Goal: Task Accomplishment & Management: Manage account settings

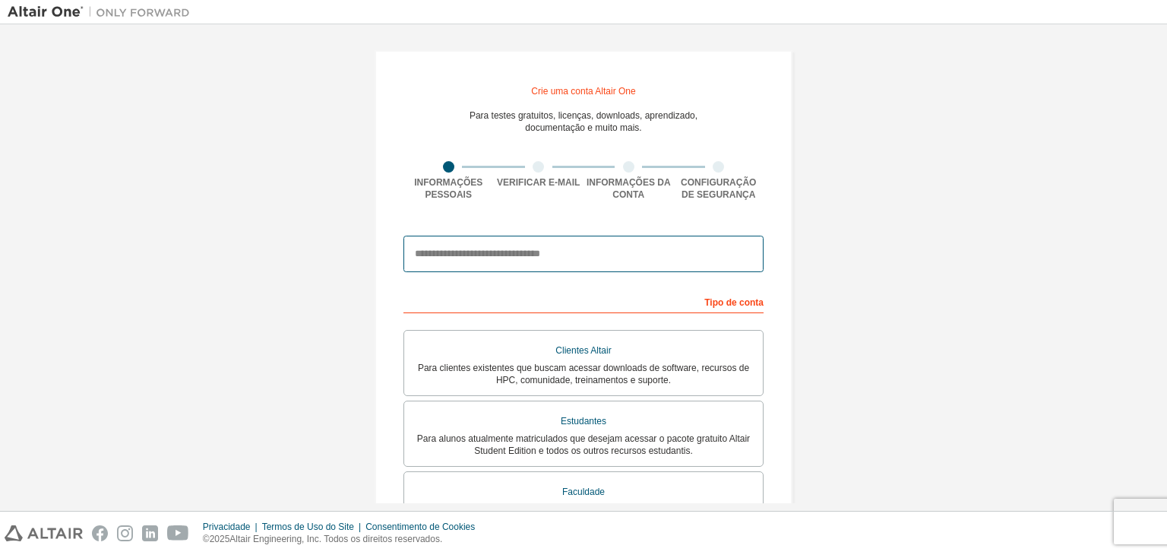
click at [483, 260] on input "email" at bounding box center [584, 254] width 360 height 36
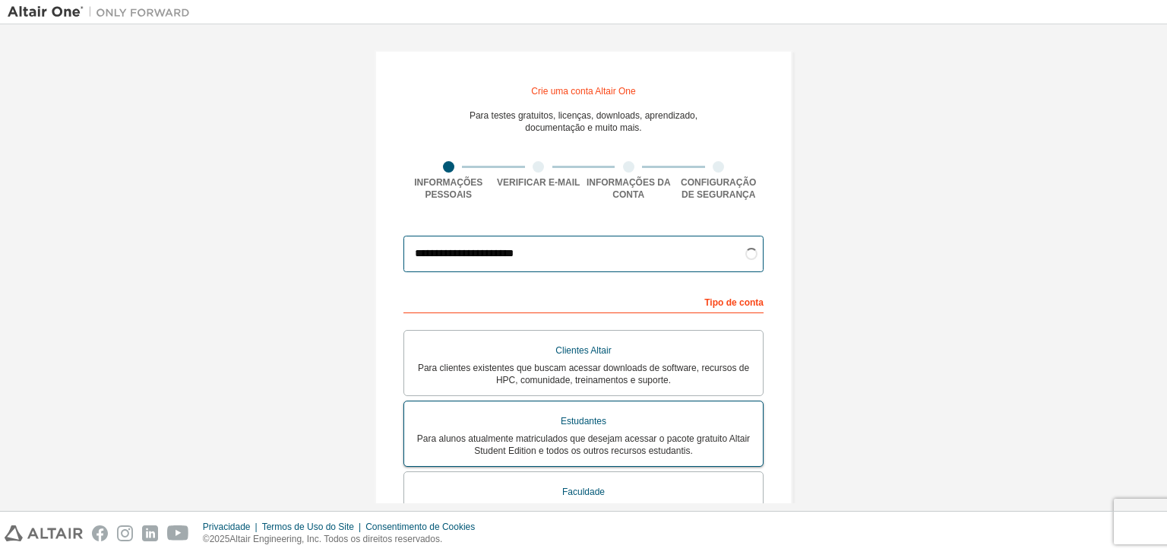
type input "**********"
click at [617, 431] on div "Estudantes" at bounding box center [583, 421] width 340 height 22
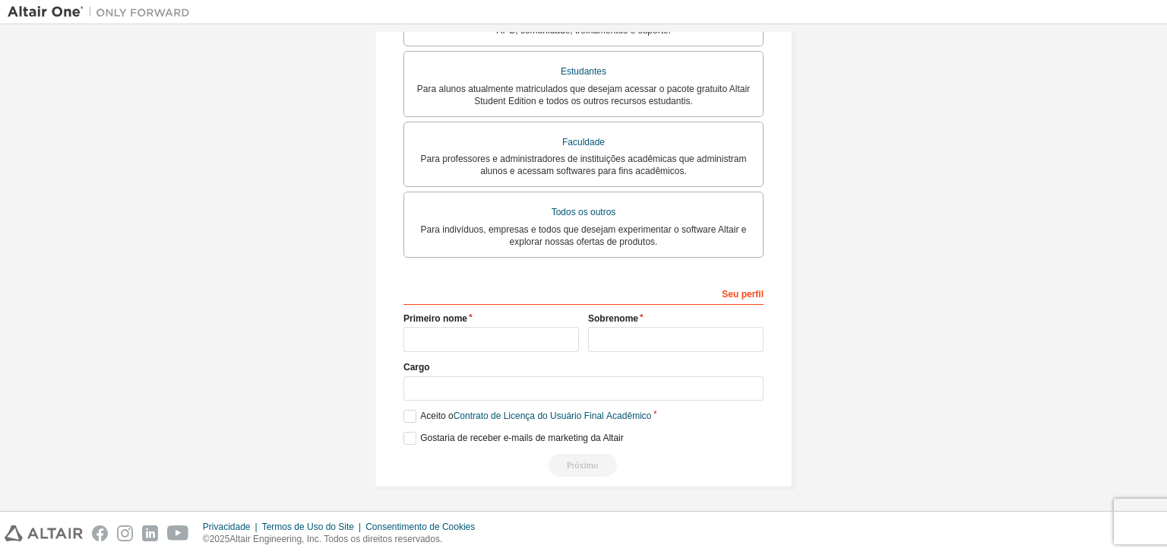
scroll to position [353, 0]
click at [476, 337] on input "text" at bounding box center [492, 336] width 176 height 25
type input "*****"
click at [690, 338] on input "text" at bounding box center [676, 336] width 176 height 25
type input "*****"
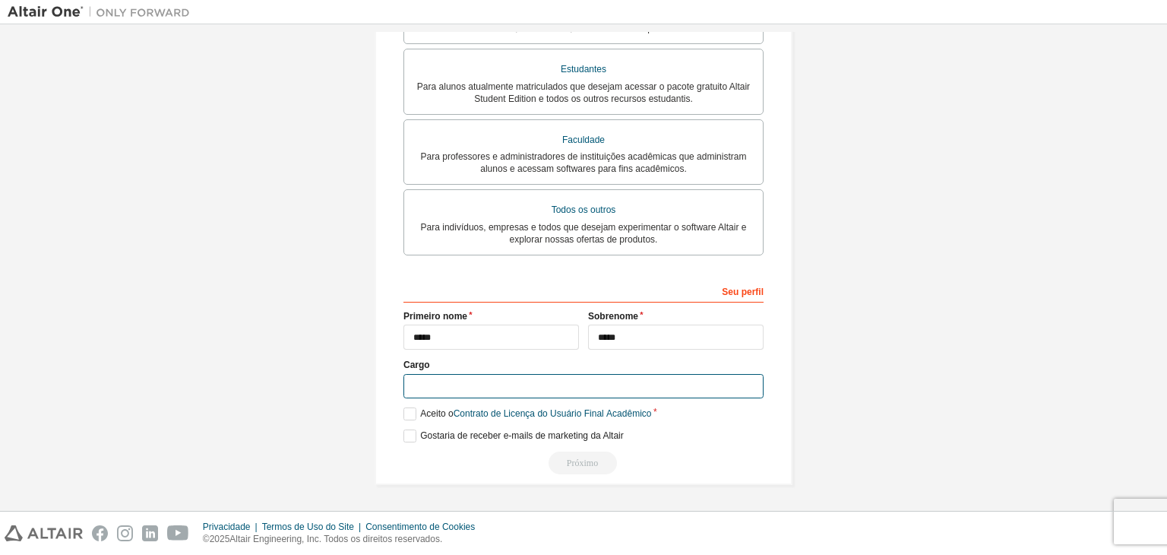
click at [461, 381] on input "text" at bounding box center [584, 386] width 360 height 25
type input "*****"
click at [408, 408] on label "Aceito o Contrato de Licença do Usuário Final Acadêmico" at bounding box center [528, 413] width 248 height 13
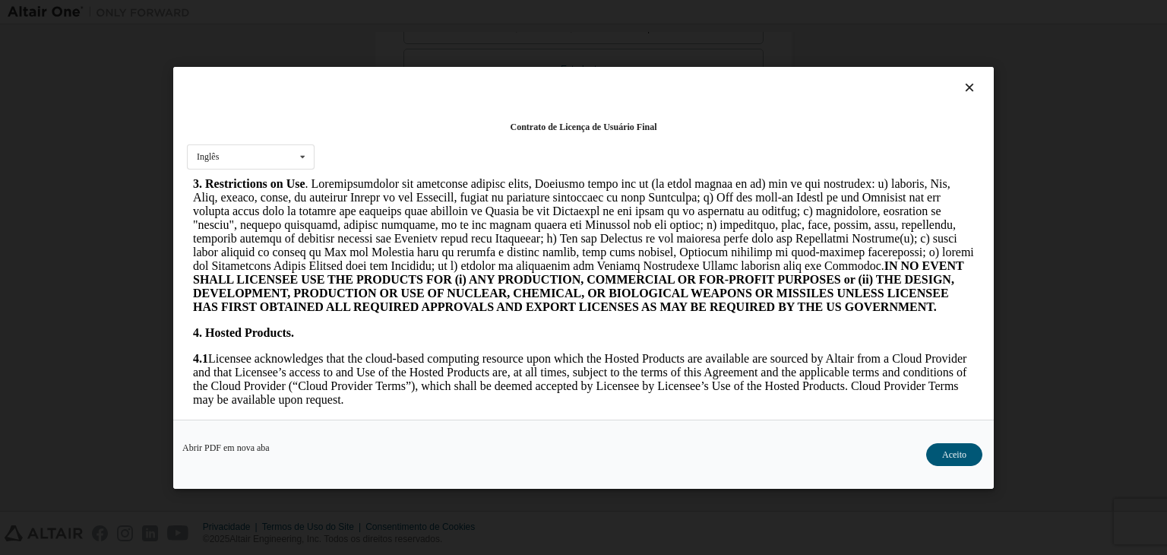
scroll to position [988, 0]
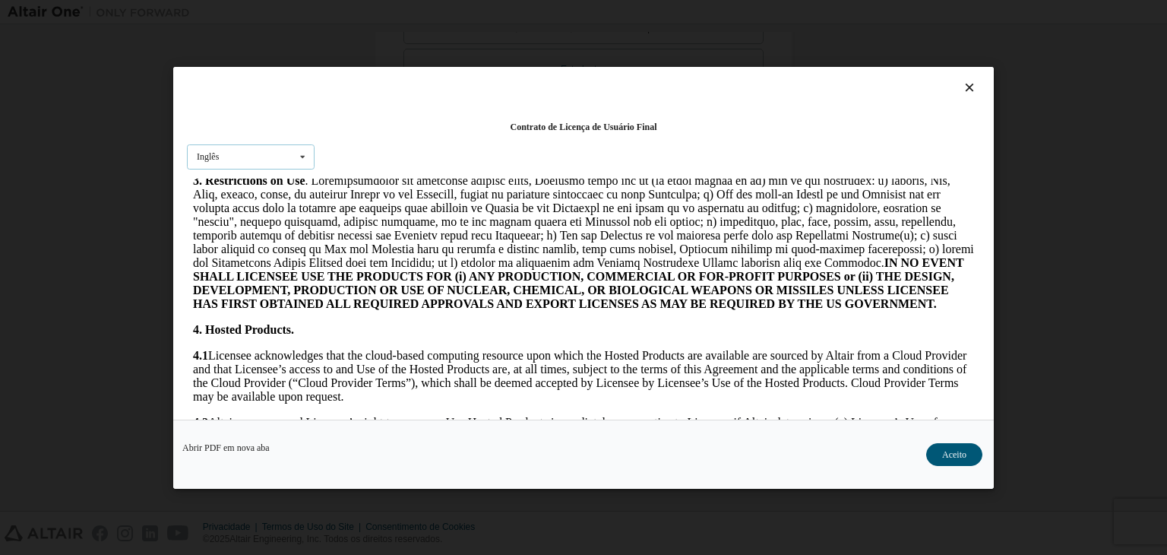
click at [296, 150] on icon at bounding box center [302, 156] width 19 height 24
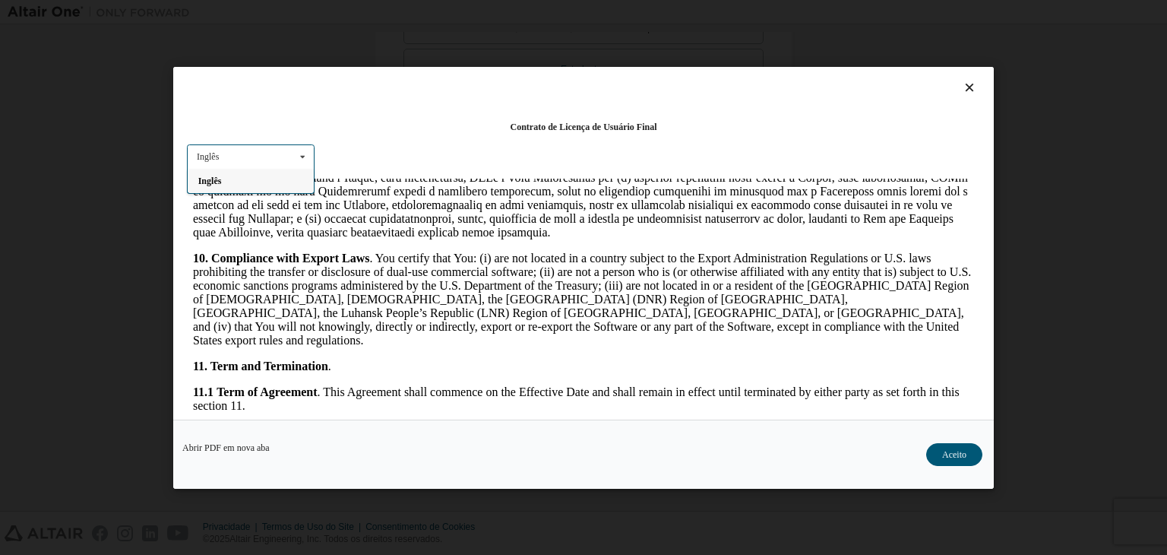
scroll to position [2128, 0]
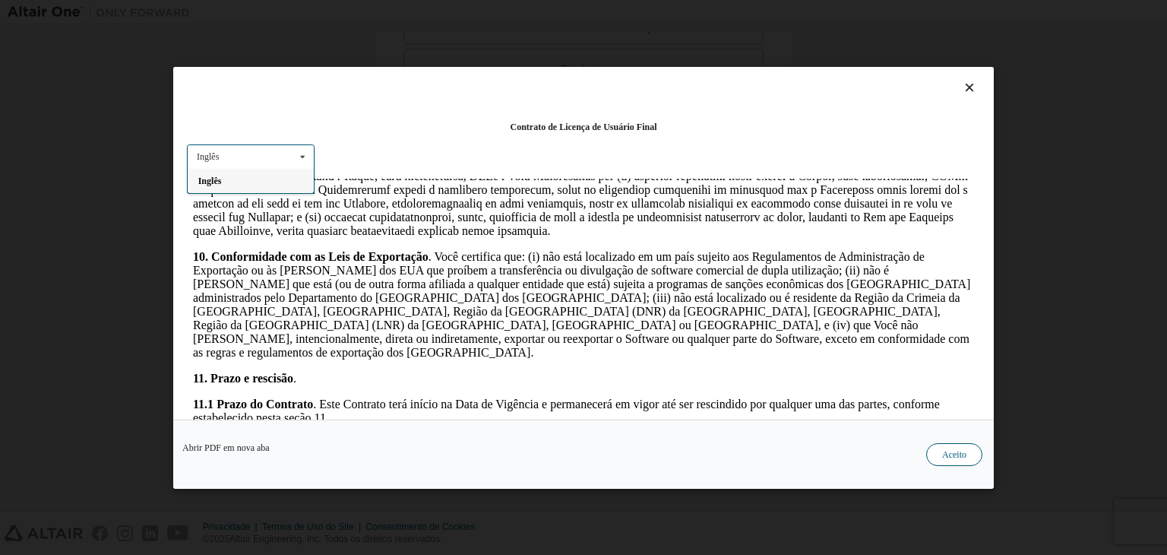
click at [951, 456] on font "Aceito" at bounding box center [954, 454] width 24 height 11
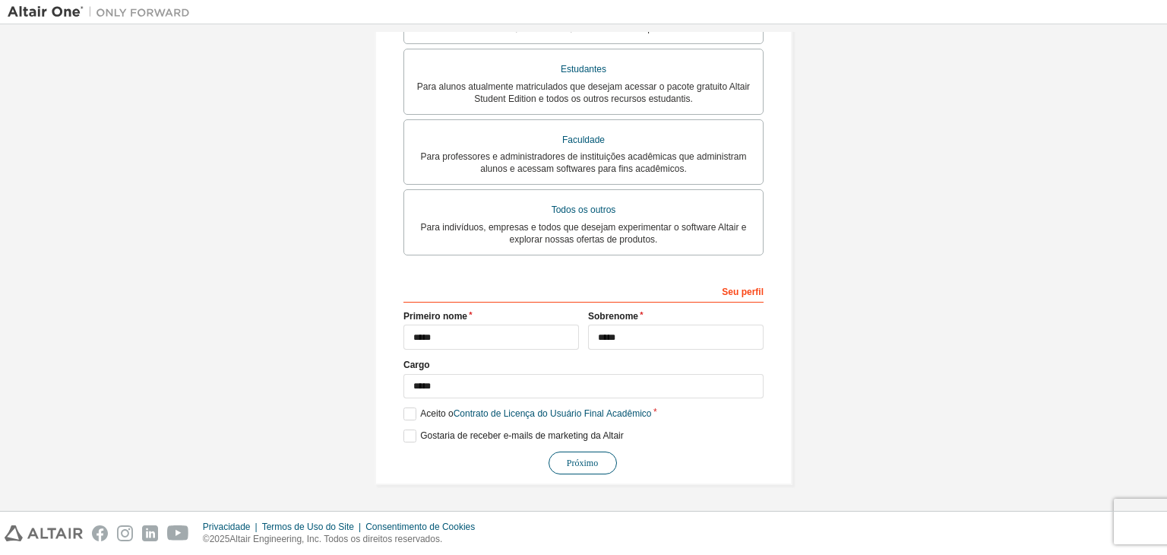
click at [594, 458] on button "Próximo" at bounding box center [583, 462] width 68 height 23
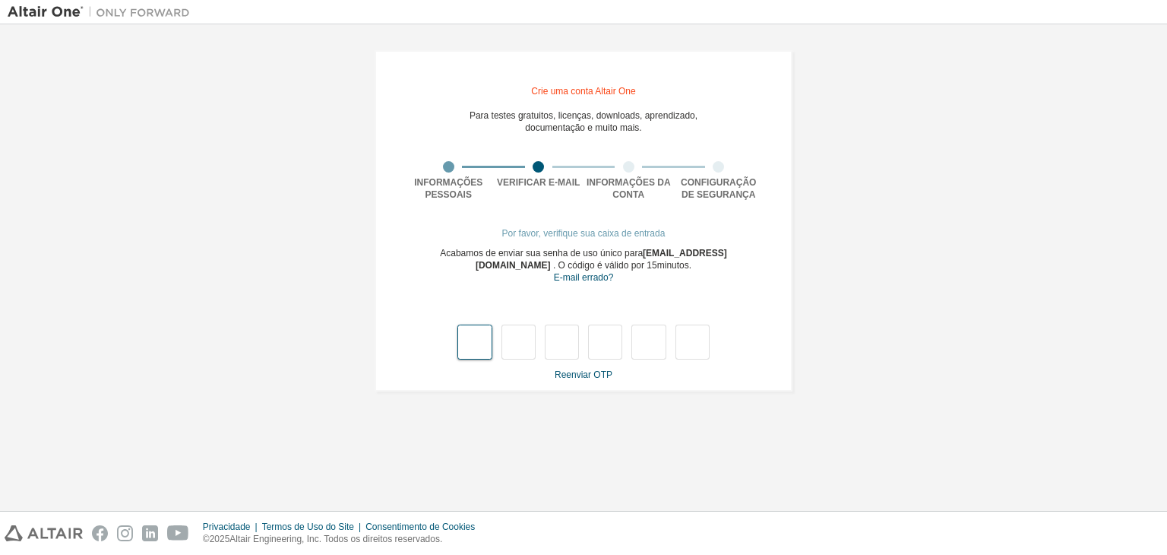
type input "*"
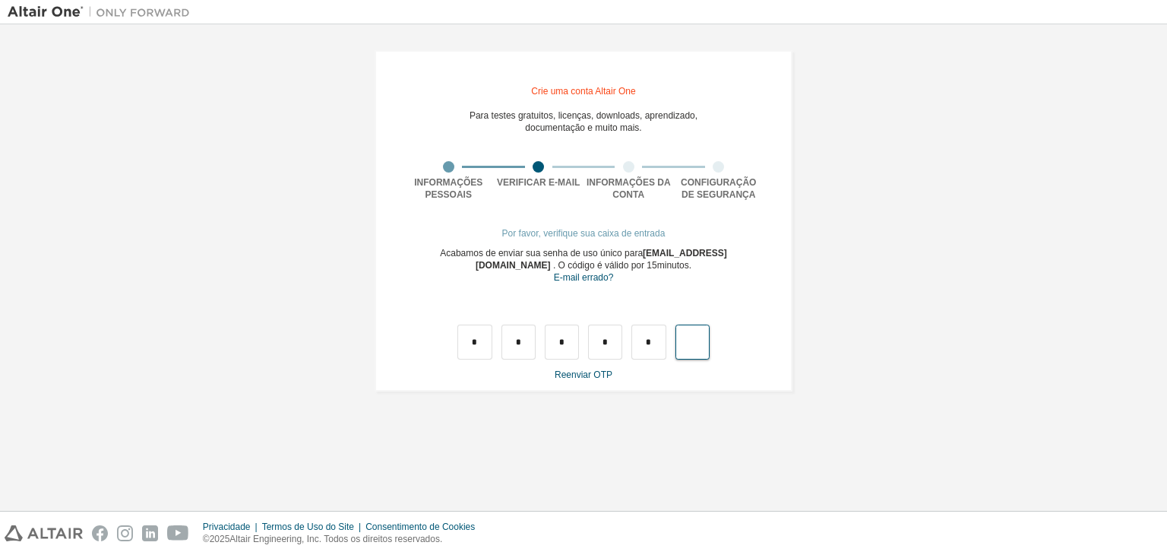
type input "*"
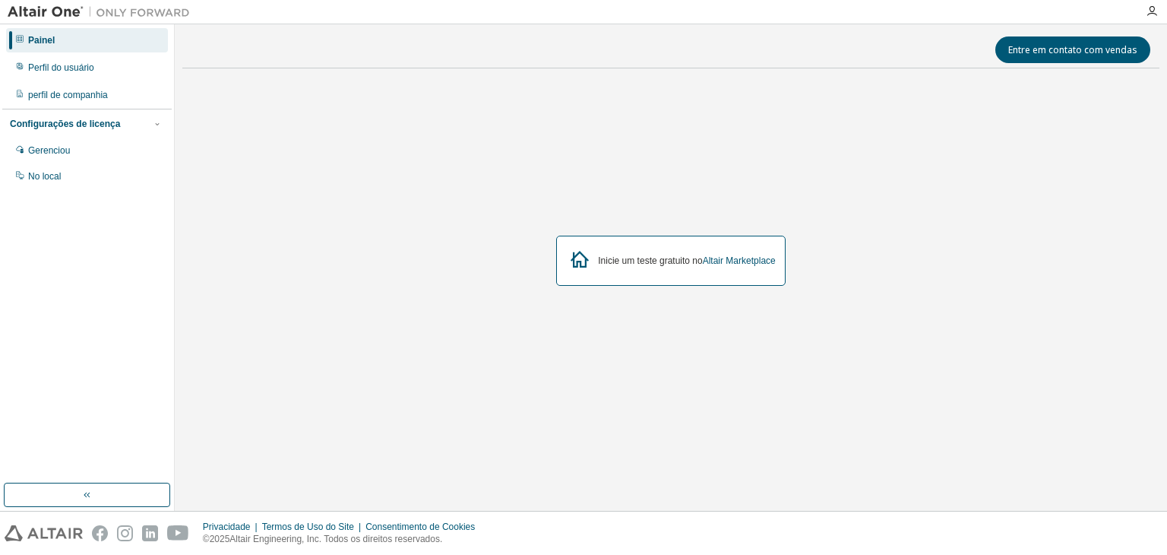
click at [71, 126] on font "Configurações de licença" at bounding box center [65, 124] width 110 height 11
click at [36, 74] on div "Perfil do usuário" at bounding box center [87, 67] width 162 height 24
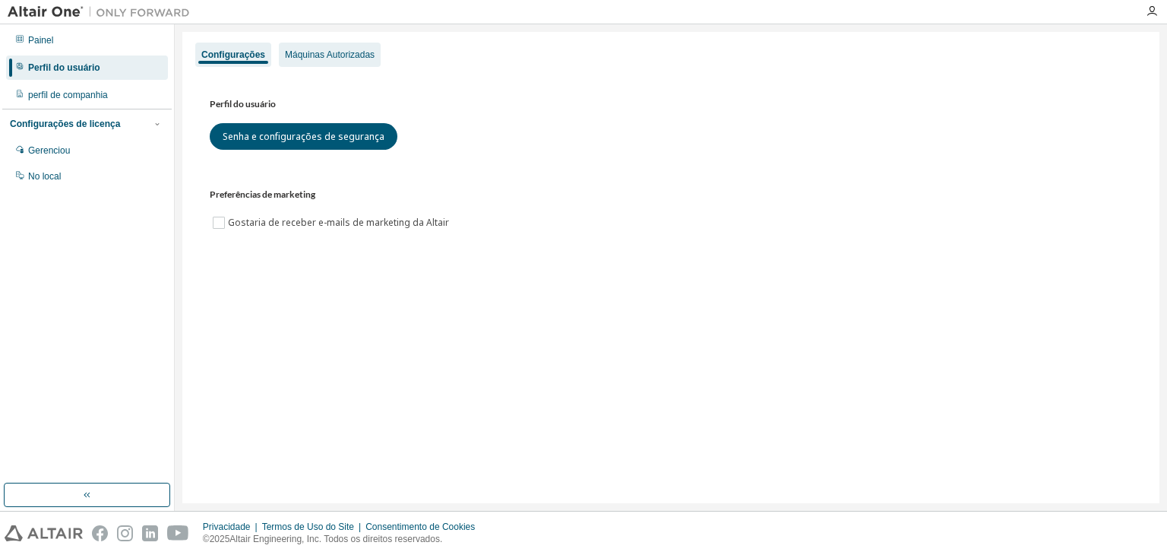
click at [343, 62] on div "Máquinas Autorizadas" at bounding box center [330, 55] width 102 height 24
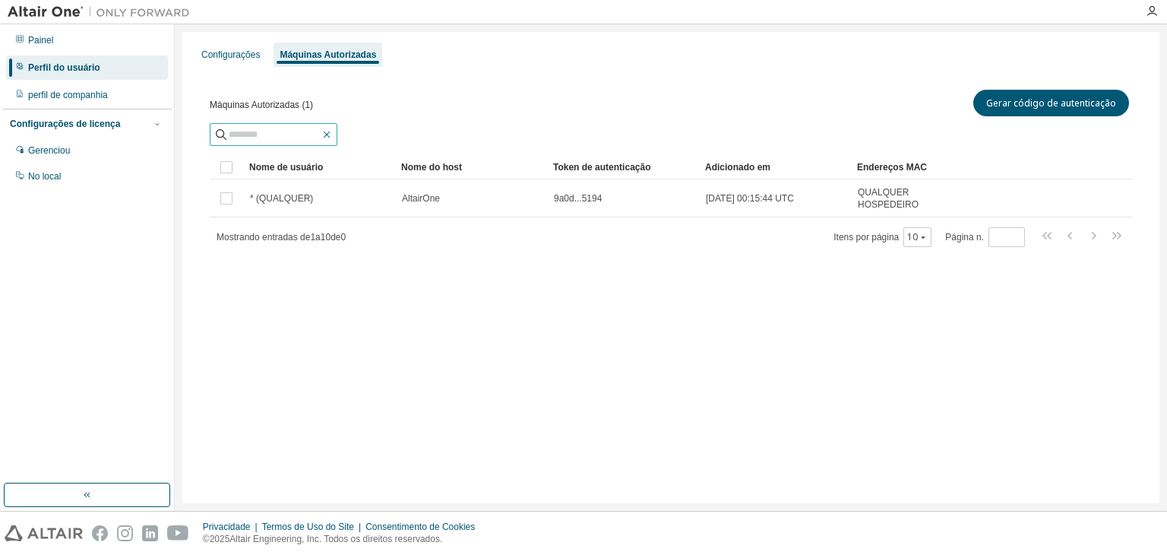
click at [333, 130] on icon "button" at bounding box center [327, 134] width 12 height 12
click at [1024, 107] on font "Gerar código de autenticação" at bounding box center [1051, 103] width 130 height 13
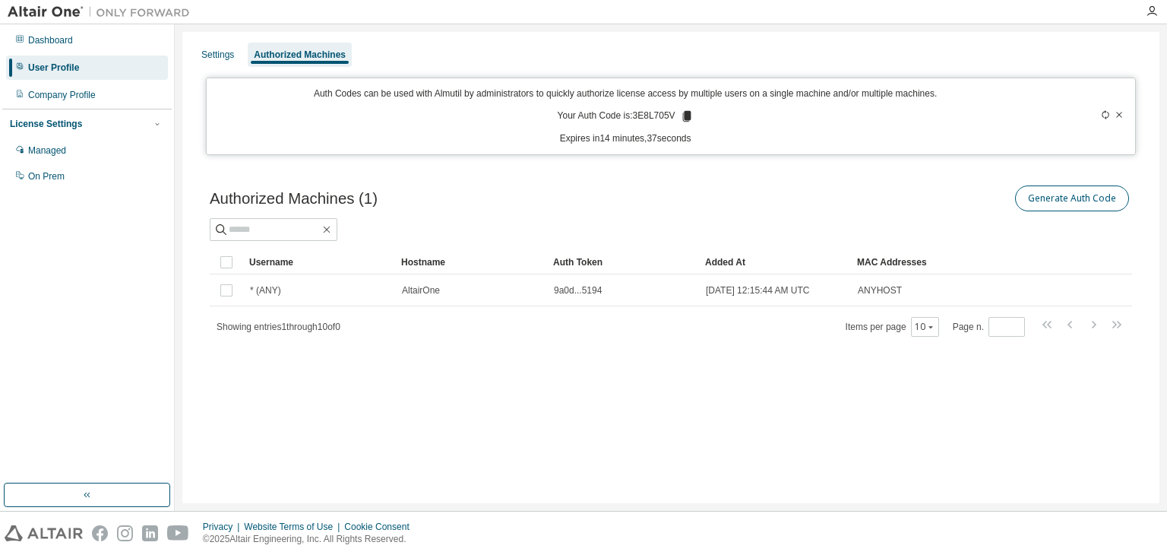
click at [683, 111] on icon at bounding box center [686, 116] width 8 height 11
click at [684, 109] on icon at bounding box center [687, 116] width 14 height 14
click at [331, 231] on icon "button" at bounding box center [327, 229] width 7 height 7
click at [68, 97] on div "Company Profile" at bounding box center [62, 95] width 68 height 12
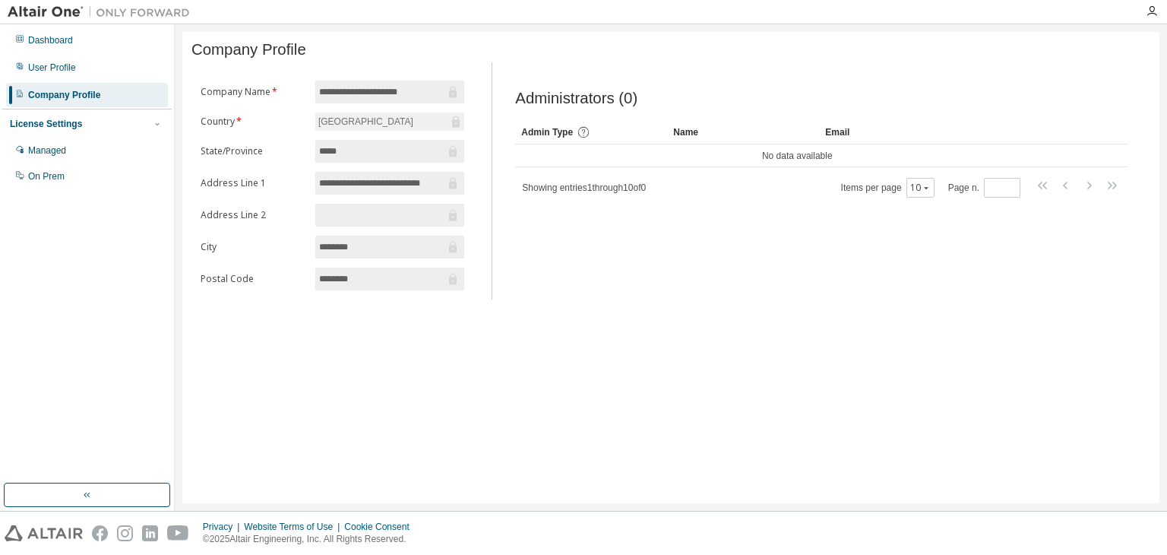
click at [67, 126] on div "License Settings" at bounding box center [46, 124] width 72 height 12
click at [42, 40] on div "Dashboard" at bounding box center [50, 40] width 45 height 12
